Goal: Communication & Community: Ask a question

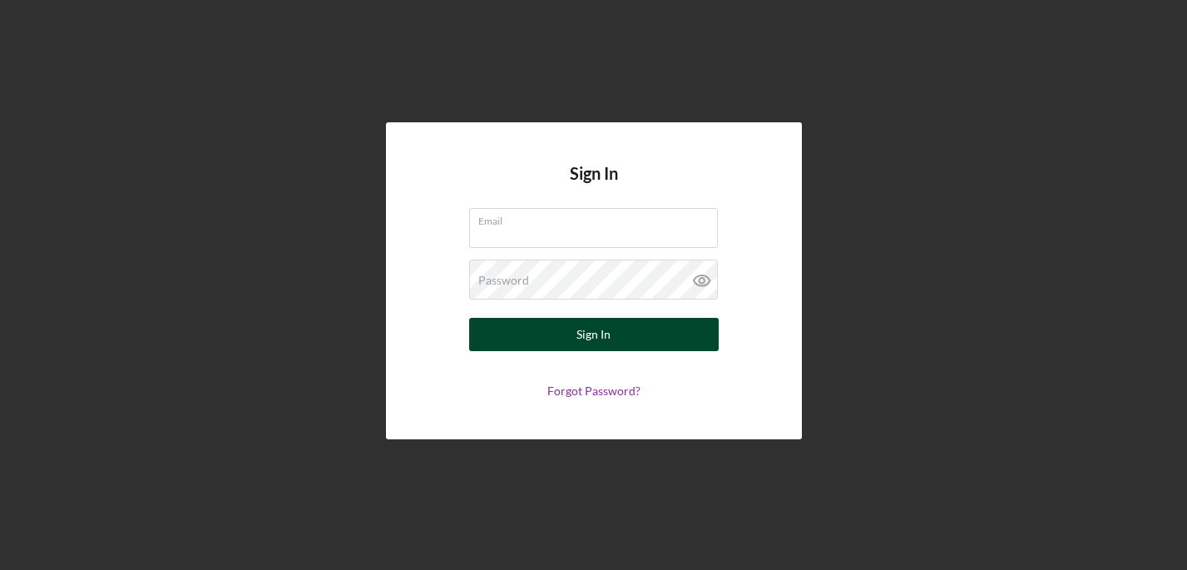
type input "[EMAIL_ADDRESS][DOMAIN_NAME]"
click at [564, 333] on button "Sign In" at bounding box center [594, 334] width 250 height 33
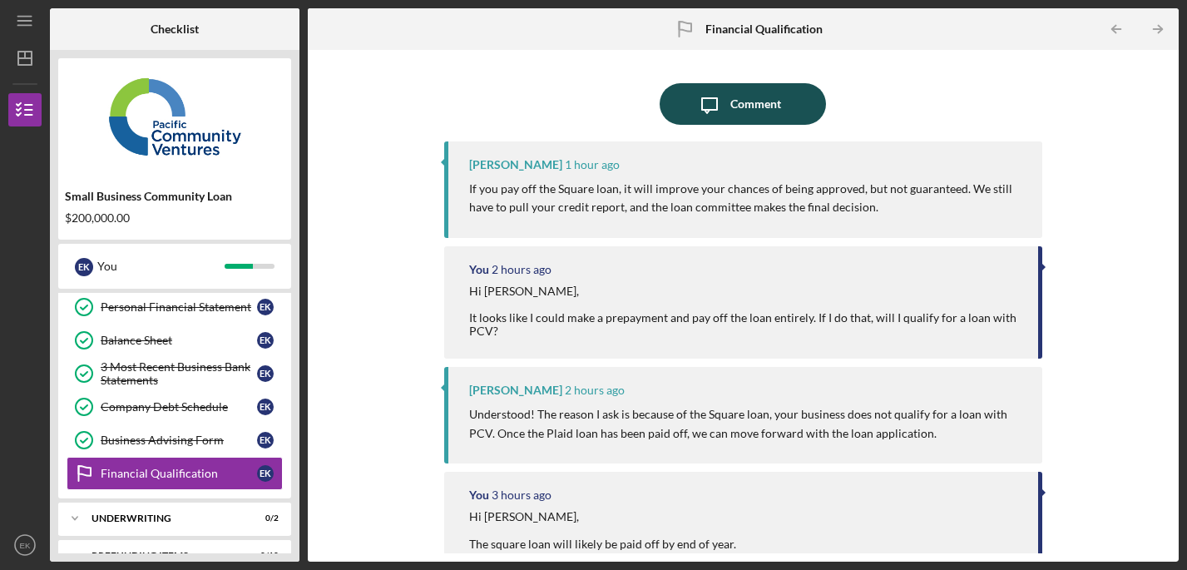
click at [685, 101] on button "Icon/Message Comment" at bounding box center [743, 104] width 166 height 42
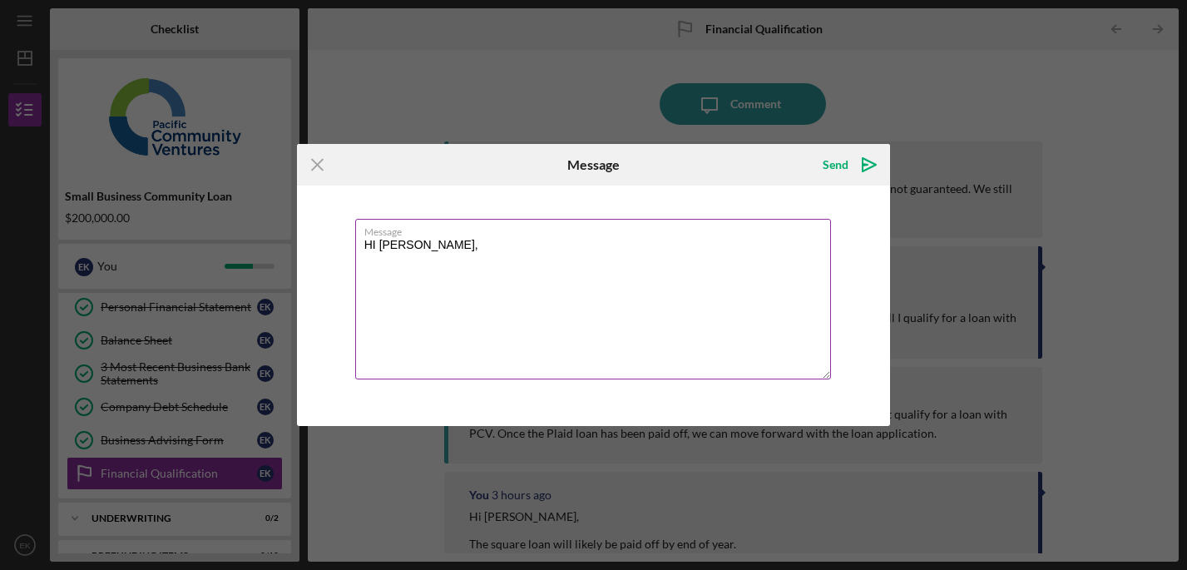
click at [376, 240] on textarea "HI [PERSON_NAME]," at bounding box center [593, 299] width 477 height 161
click at [489, 307] on textarea "Hi [PERSON_NAME]," at bounding box center [593, 299] width 477 height 161
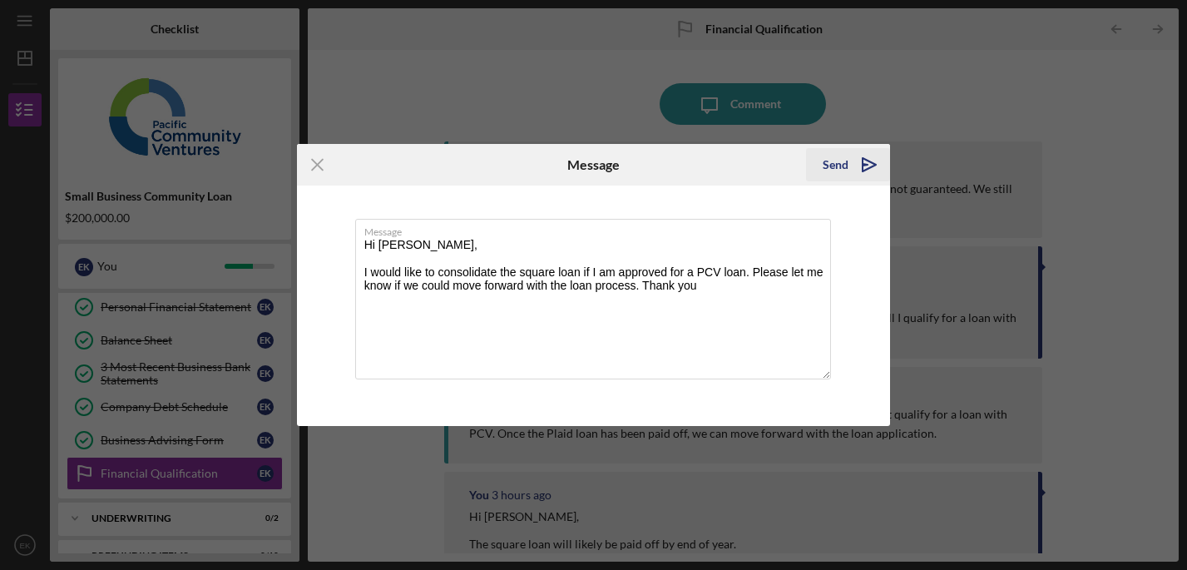
type textarea "Hi [PERSON_NAME], I would like to consolidate the square loan if I am approved …"
click at [867, 166] on icon "Icon/icon-invite-send" at bounding box center [869, 165] width 42 height 42
